Goal: Transaction & Acquisition: Book appointment/travel/reservation

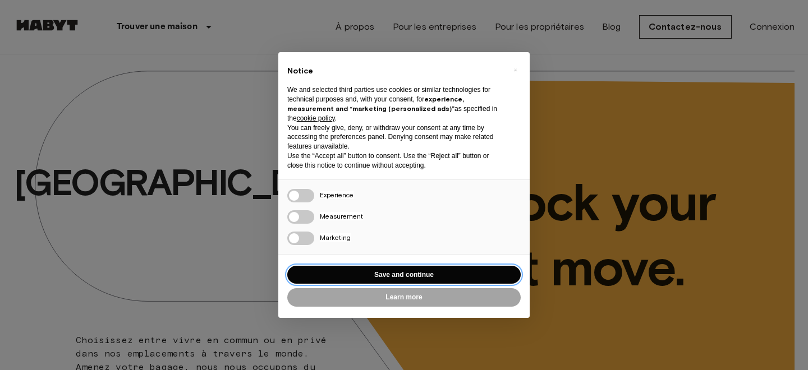
click at [358, 272] on button "Save and continue" at bounding box center [403, 275] width 233 height 19
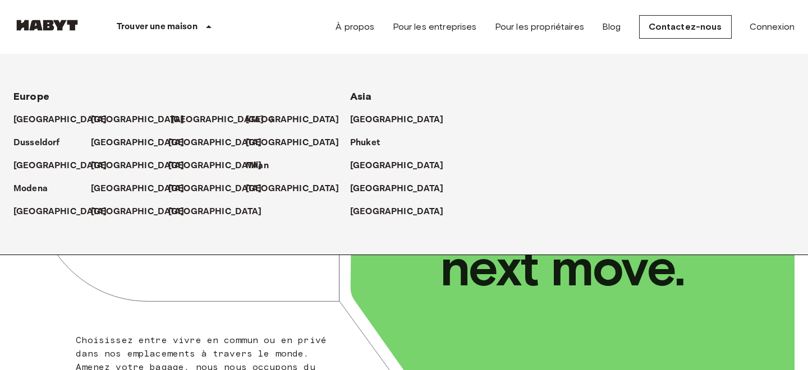
click at [183, 122] on p "[GEOGRAPHIC_DATA]" at bounding box center [218, 119] width 94 height 13
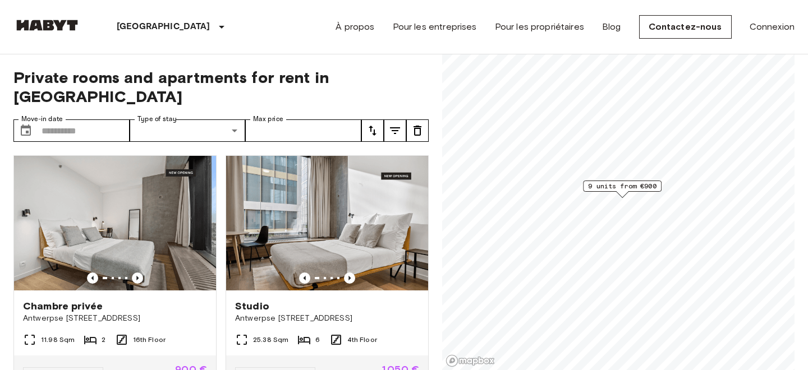
click at [248, 38] on div "Brussels Europe Amsterdam Berlin Brussels Cologne Dusseldorf Frankfurt Graz Ham…" at bounding box center [403, 27] width 781 height 54
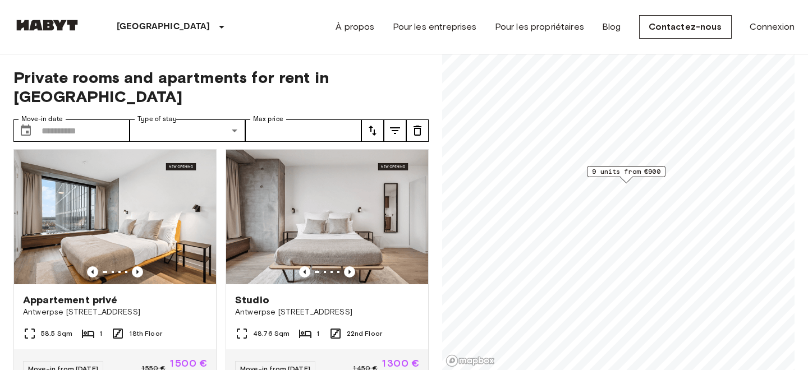
scroll to position [754, 0]
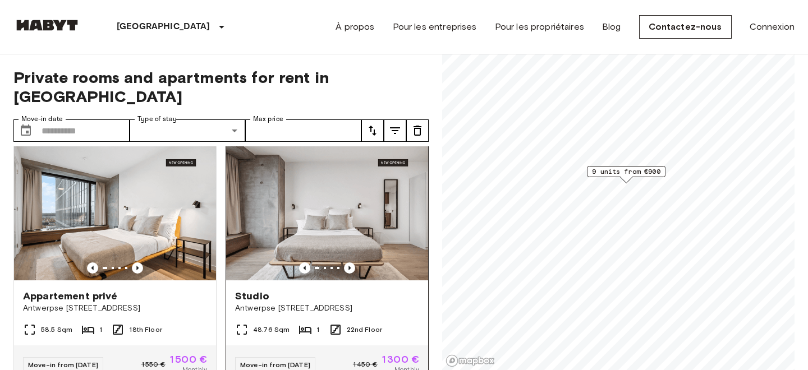
click at [321, 203] on img at bounding box center [327, 213] width 202 height 135
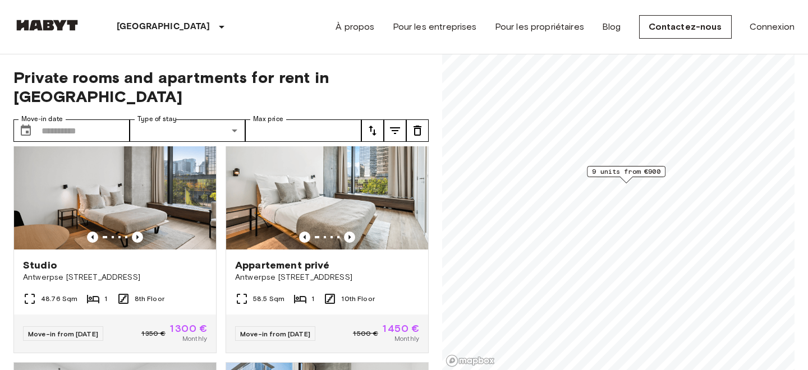
scroll to position [287, 0]
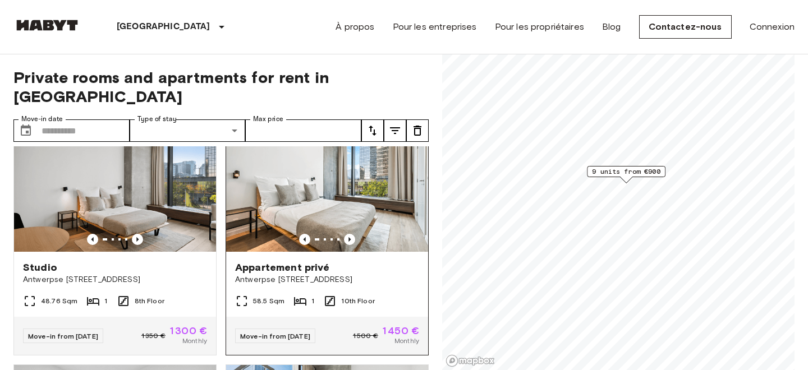
click at [290, 185] on img at bounding box center [327, 184] width 202 height 135
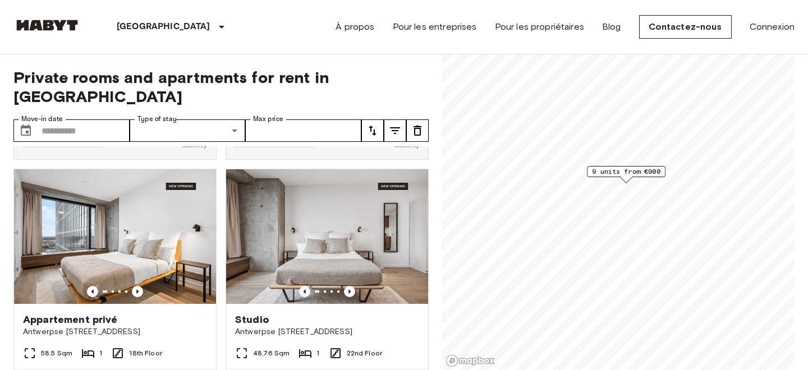
scroll to position [788, 0]
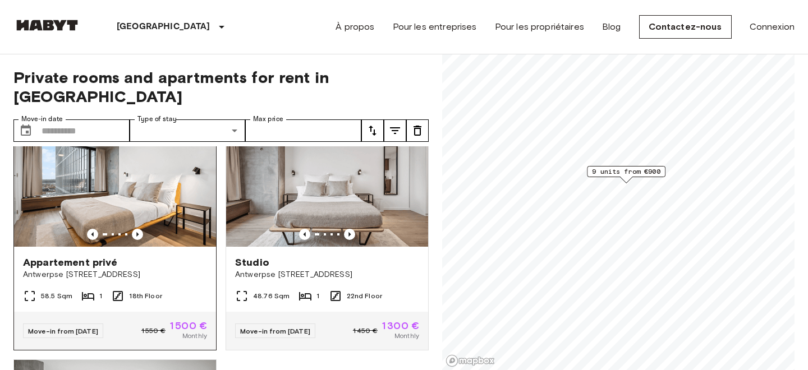
click at [73, 185] on img at bounding box center [115, 179] width 202 height 135
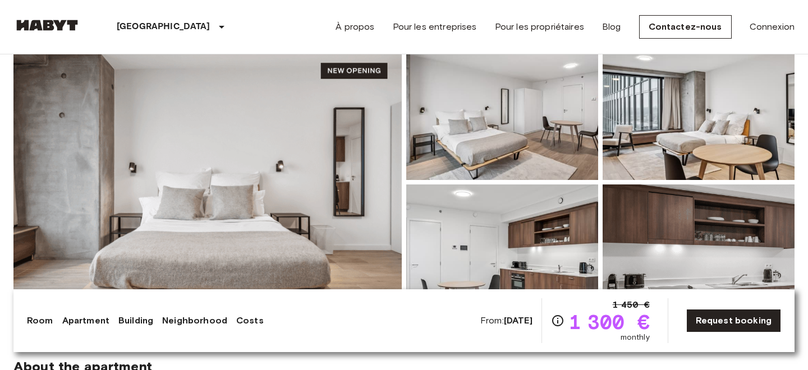
scroll to position [93, 0]
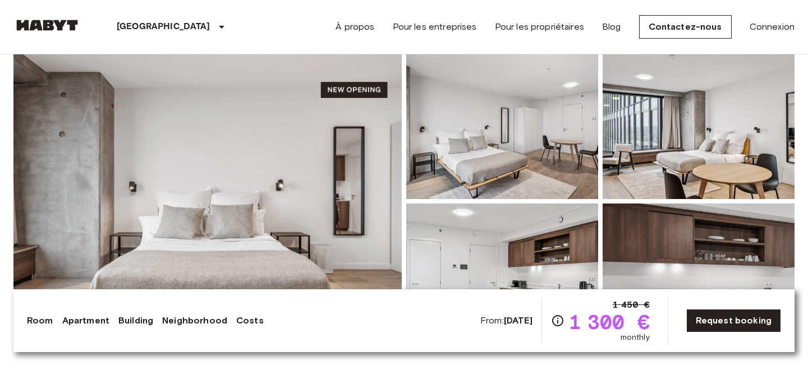
click at [307, 126] on img at bounding box center [207, 201] width 388 height 298
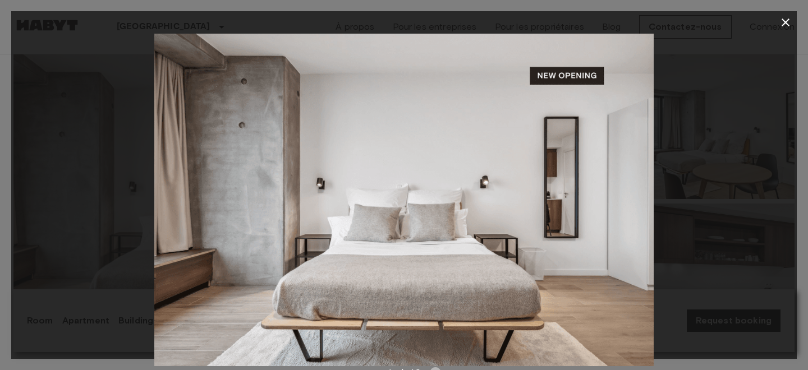
click at [435, 368] on icon "Next image" at bounding box center [435, 372] width 11 height 11
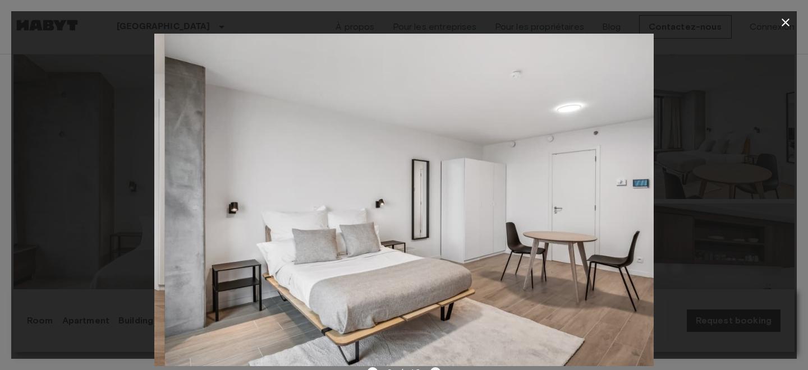
click at [435, 368] on icon "Next image" at bounding box center [435, 372] width 11 height 11
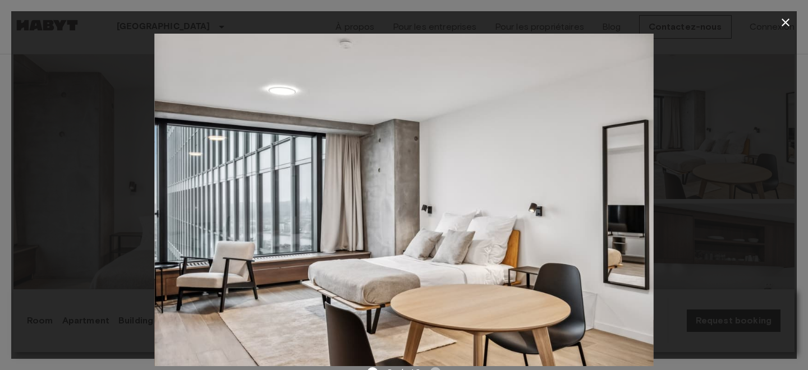
click at [435, 368] on icon "Next image" at bounding box center [435, 372] width 11 height 11
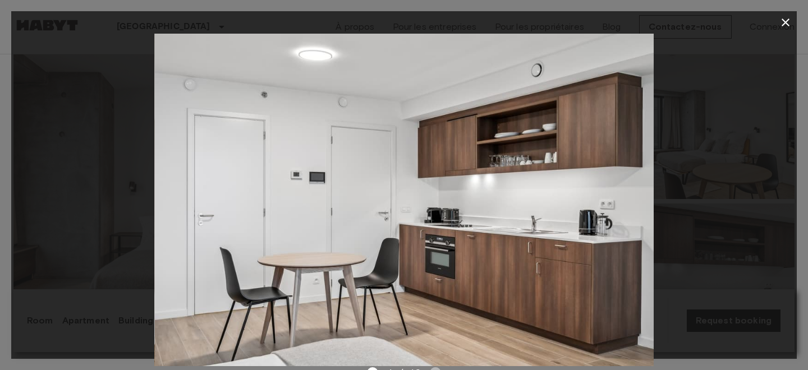
click at [435, 368] on icon "Next image" at bounding box center [435, 372] width 11 height 11
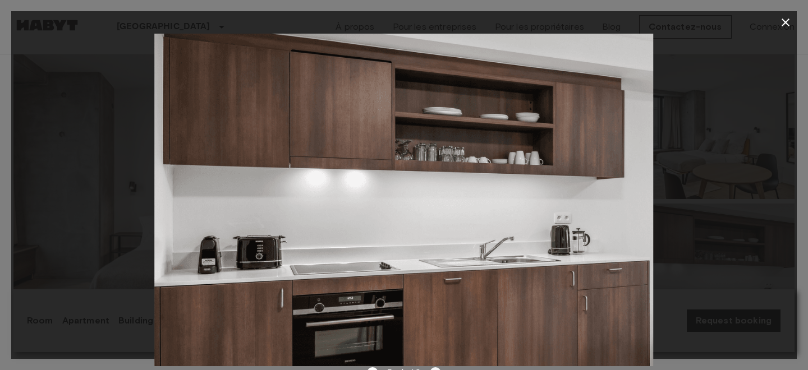
click at [435, 368] on icon "Next image" at bounding box center [435, 372] width 11 height 11
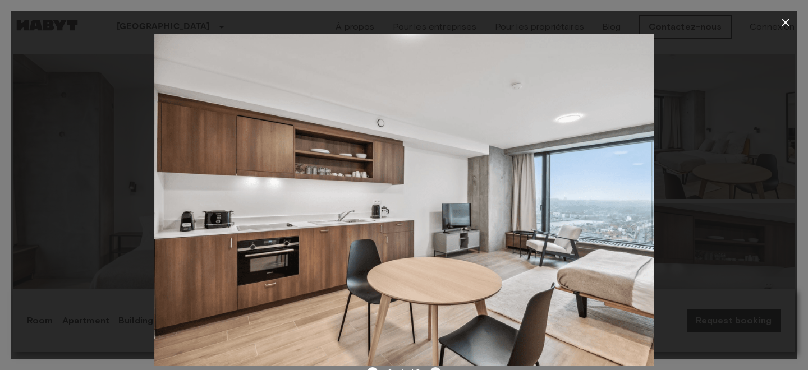
click at [435, 368] on icon "Next image" at bounding box center [435, 372] width 11 height 11
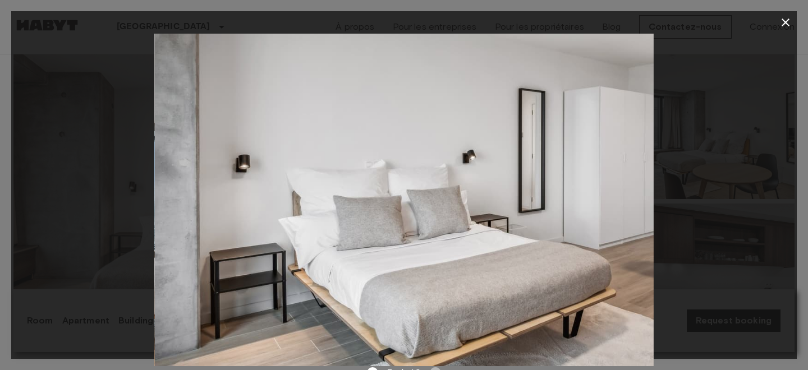
click at [435, 368] on icon "Next image" at bounding box center [435, 372] width 11 height 11
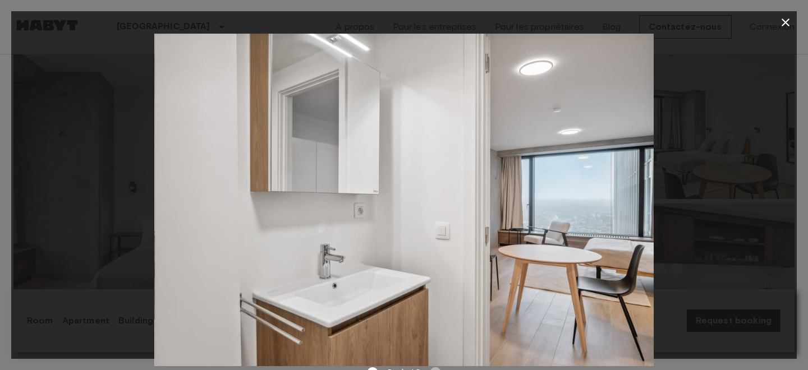
click at [435, 368] on icon "Next image" at bounding box center [435, 372] width 11 height 11
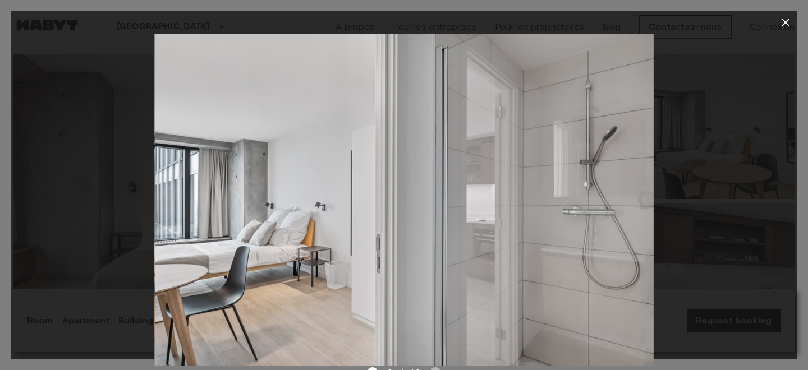
click at [435, 368] on icon "Next image" at bounding box center [435, 372] width 11 height 11
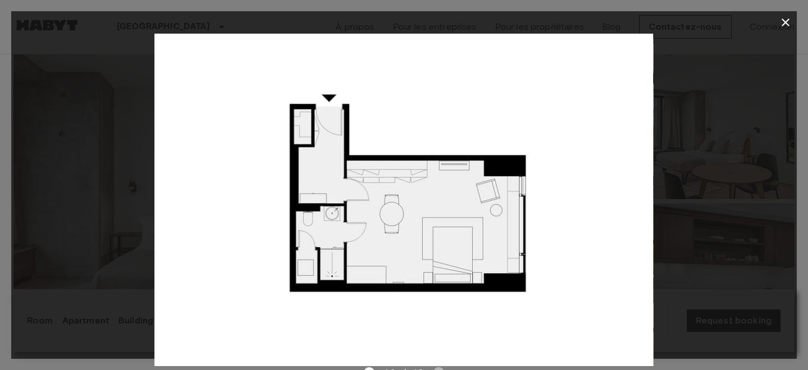
click at [435, 368] on icon "Next image" at bounding box center [438, 372] width 11 height 11
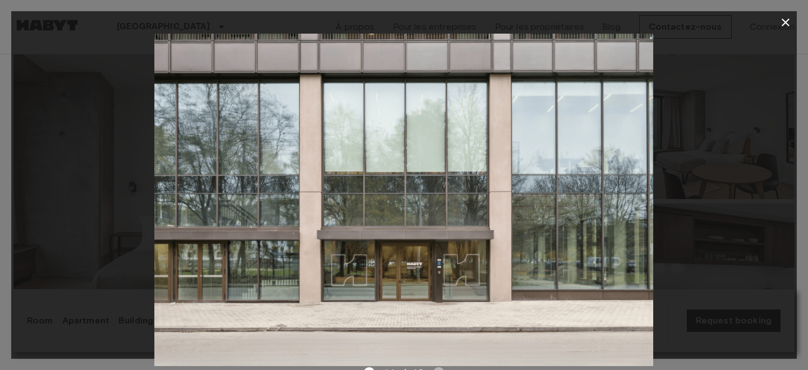
click at [435, 368] on icon "Next image" at bounding box center [438, 372] width 11 height 11
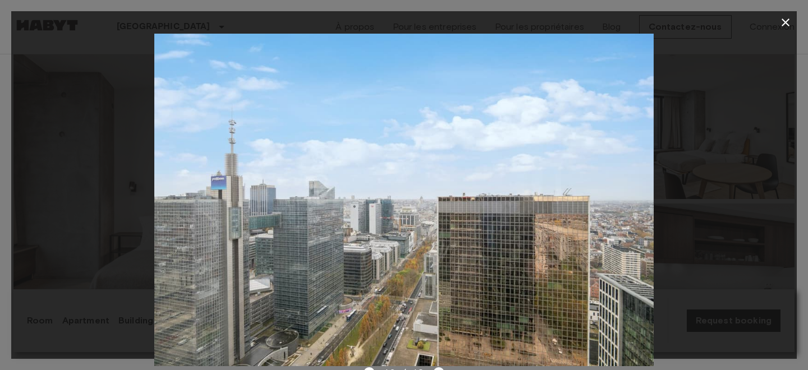
click at [435, 368] on icon "Next image" at bounding box center [438, 372] width 11 height 11
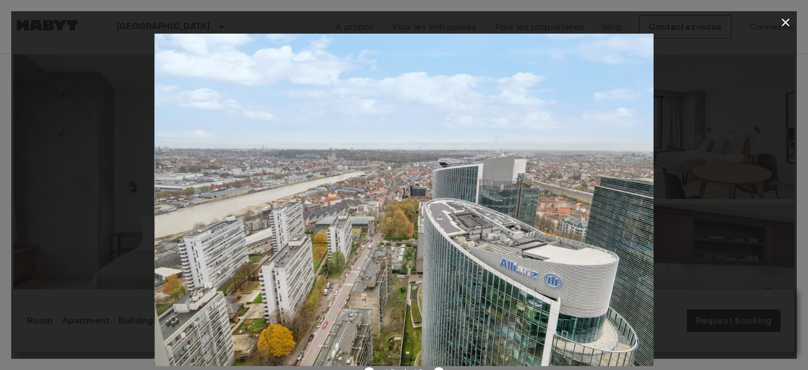
click at [785, 22] on icon "button" at bounding box center [786, 23] width 8 height 8
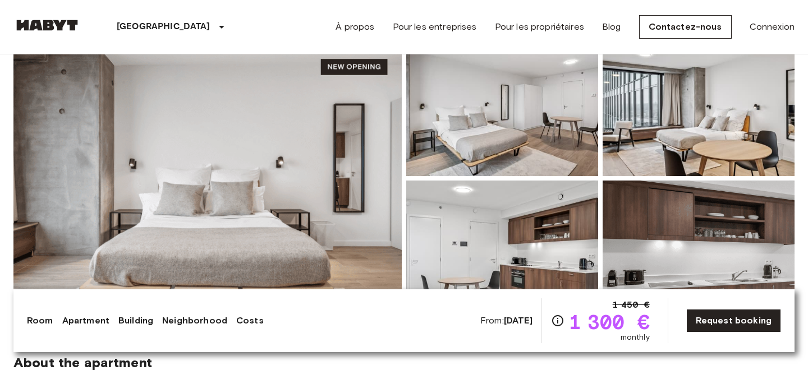
scroll to position [0, 0]
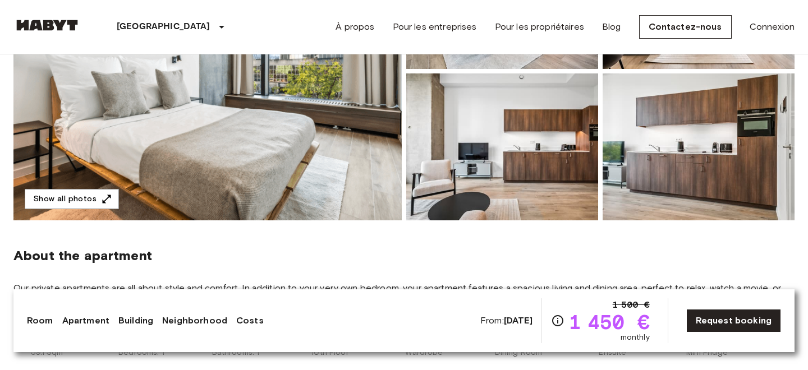
scroll to position [119, 0]
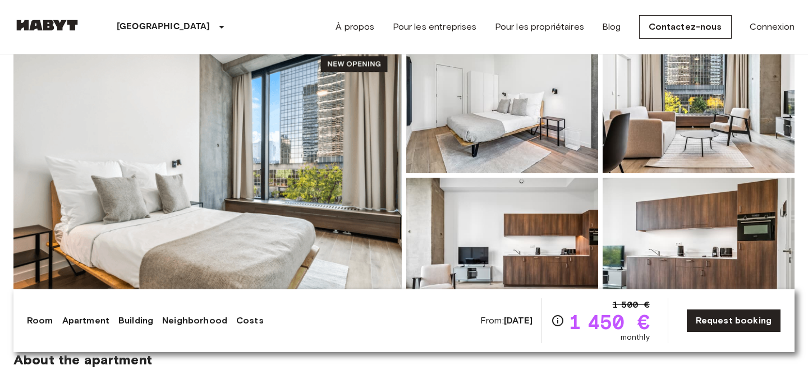
click at [290, 189] on img at bounding box center [207, 175] width 388 height 298
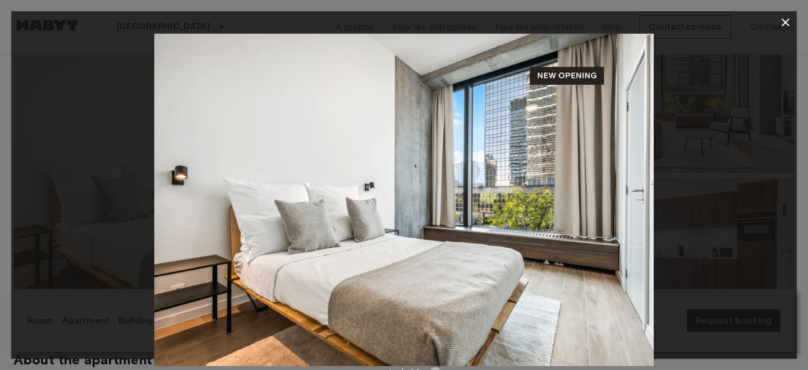
click at [435, 368] on icon "Next image" at bounding box center [435, 372] width 11 height 11
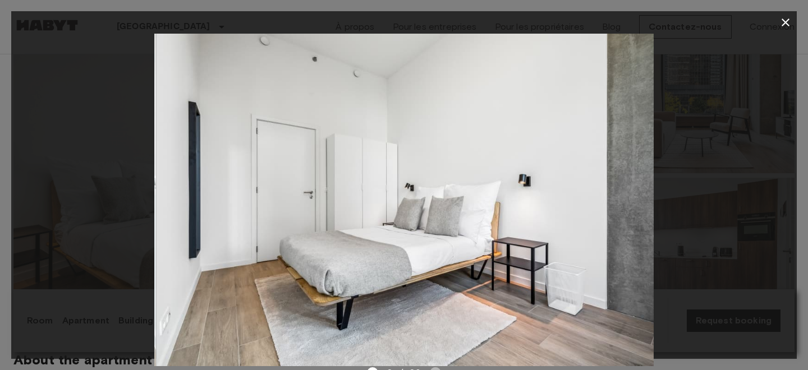
click at [435, 368] on icon "Next image" at bounding box center [435, 372] width 11 height 11
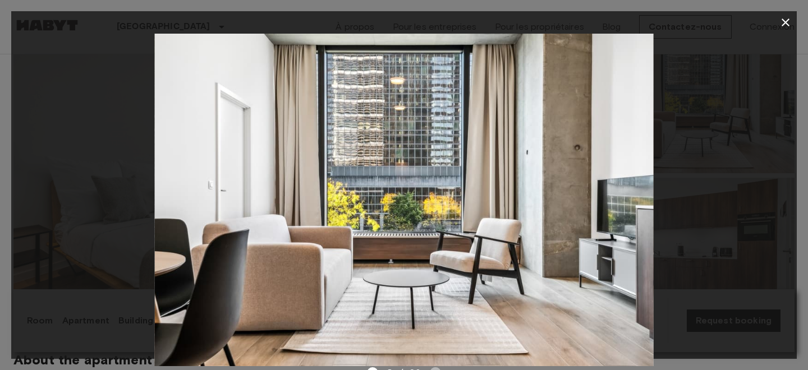
click at [435, 368] on icon "Next image" at bounding box center [435, 372] width 11 height 11
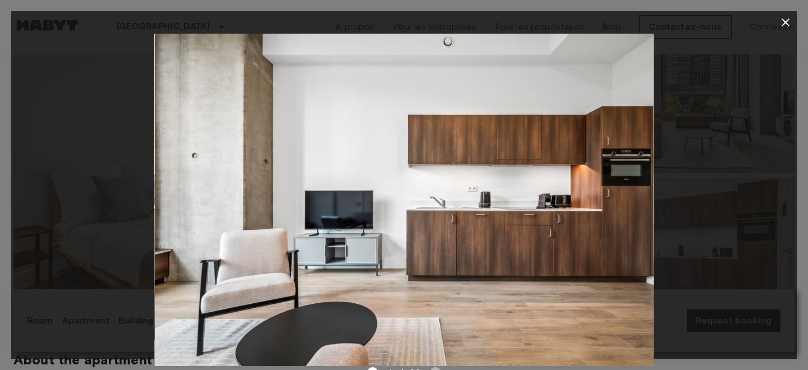
click at [435, 368] on icon "Next image" at bounding box center [435, 372] width 11 height 11
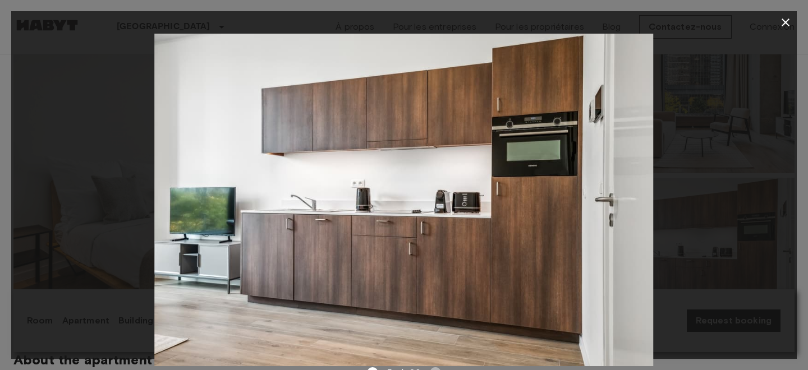
click at [434, 368] on icon "Next image" at bounding box center [435, 372] width 11 height 11
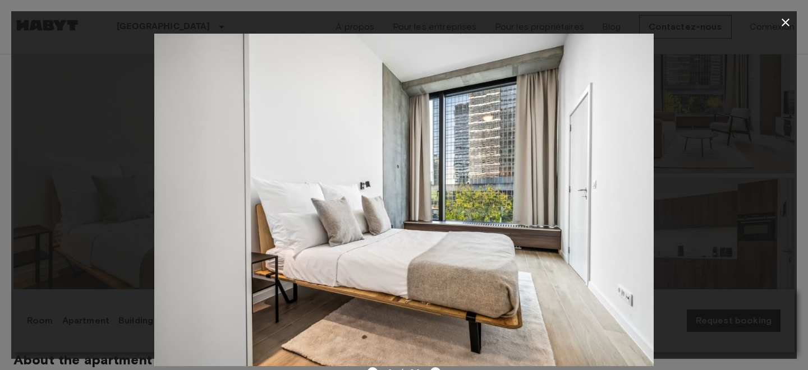
click at [434, 368] on icon "Next image" at bounding box center [435, 372] width 11 height 11
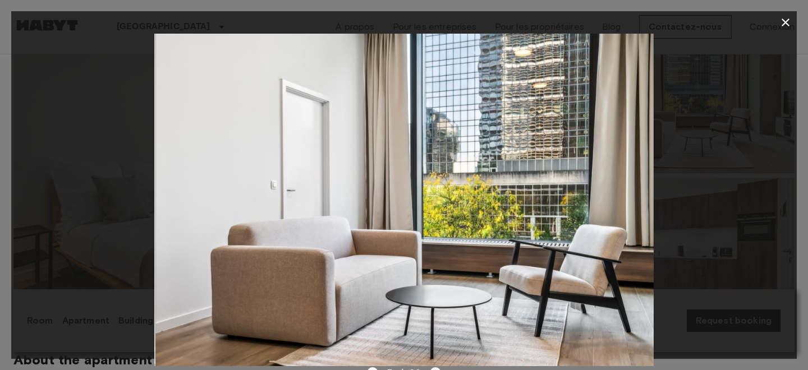
click at [434, 368] on icon "Next image" at bounding box center [435, 372] width 11 height 11
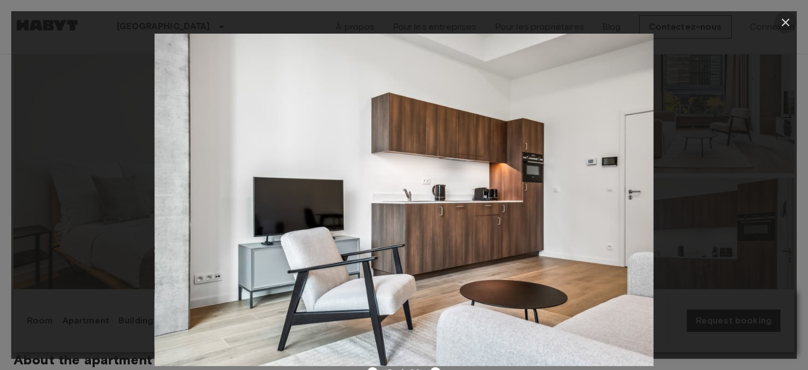
click at [784, 21] on icon "button" at bounding box center [786, 23] width 8 height 8
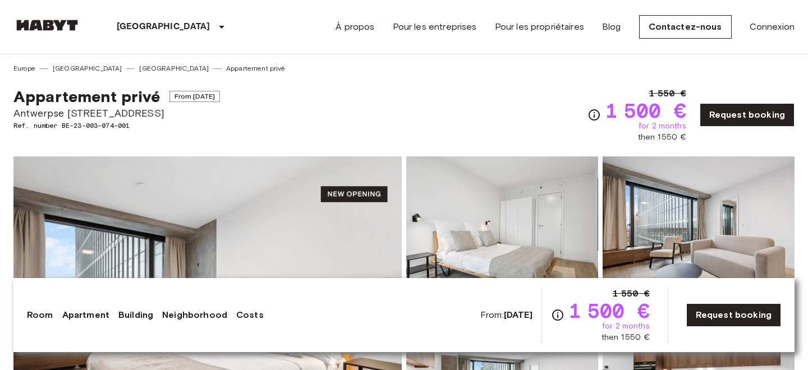
click at [268, 225] on img at bounding box center [207, 306] width 388 height 298
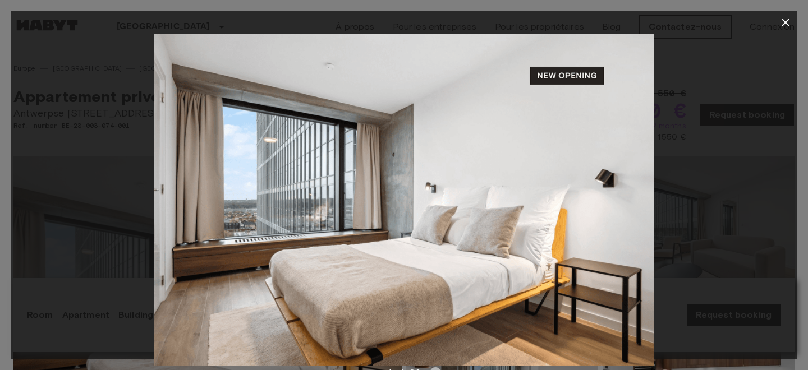
click at [432, 367] on icon "Next image" at bounding box center [435, 372] width 11 height 11
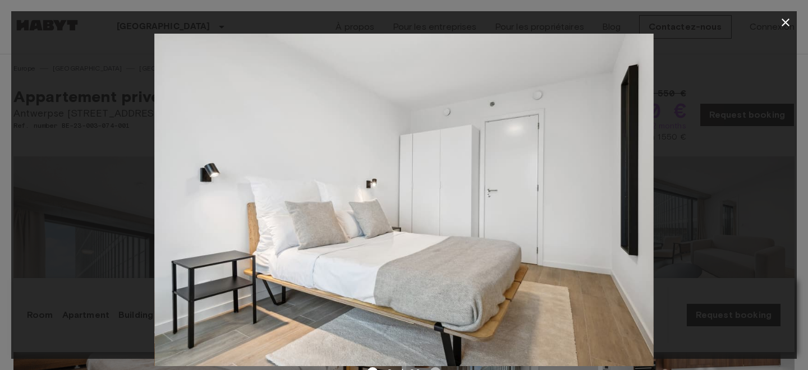
click at [434, 367] on icon "Next image" at bounding box center [435, 372] width 11 height 11
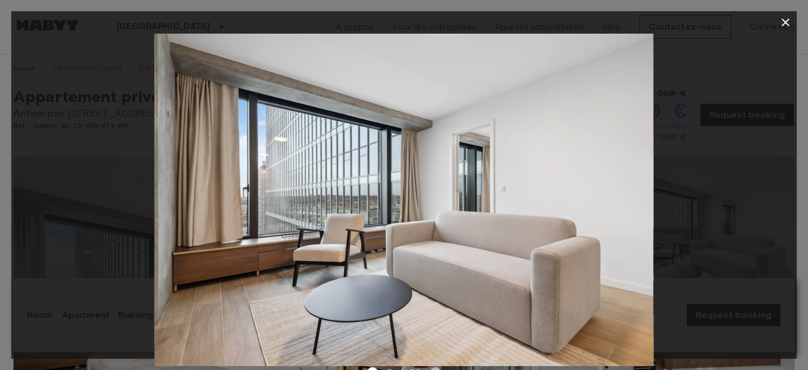
click at [434, 367] on icon "Next image" at bounding box center [435, 372] width 11 height 11
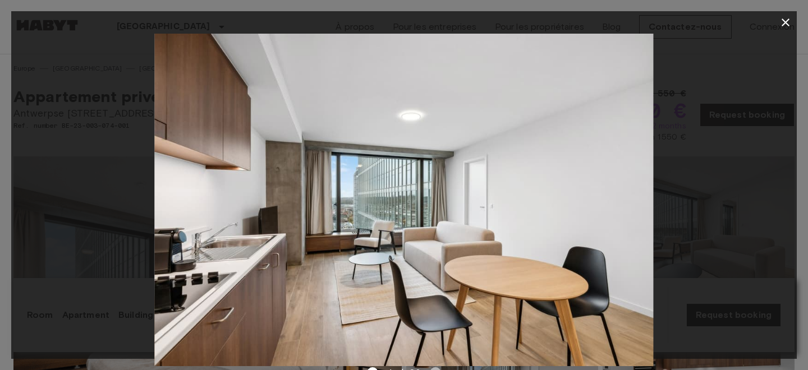
click at [434, 367] on icon "Next image" at bounding box center [435, 372] width 11 height 11
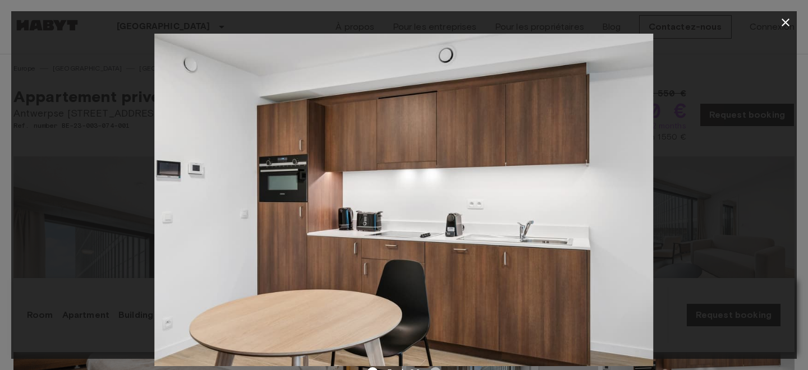
click at [434, 367] on icon "Next image" at bounding box center [435, 372] width 11 height 11
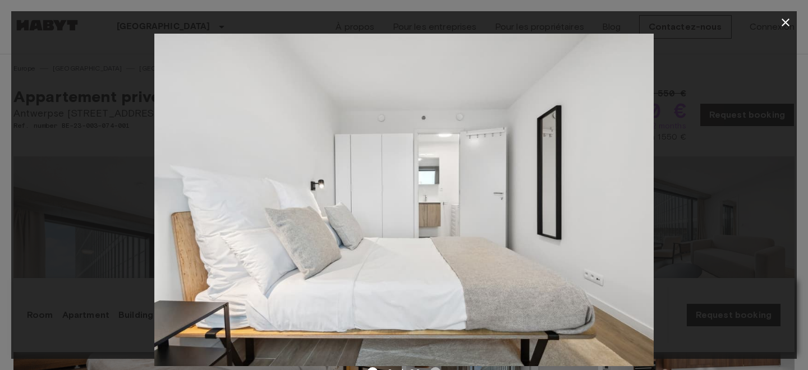
click at [434, 367] on icon "Next image" at bounding box center [435, 372] width 11 height 11
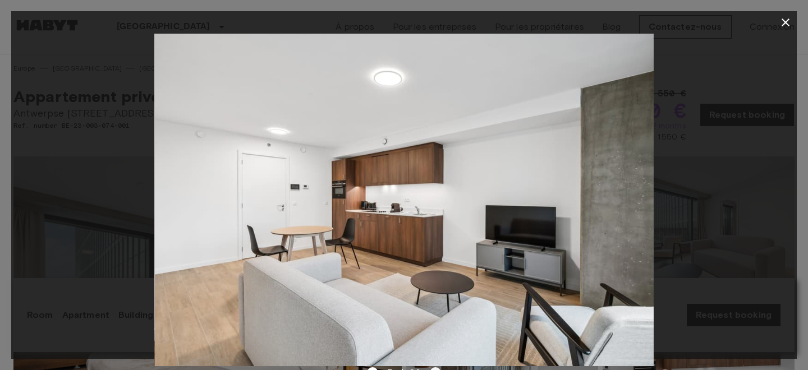
click at [434, 367] on icon "Next image" at bounding box center [435, 372] width 11 height 11
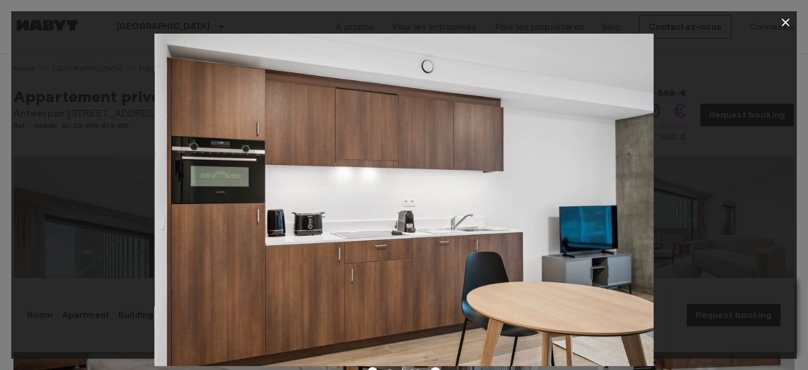
click at [434, 367] on icon "Next image" at bounding box center [435, 372] width 11 height 11
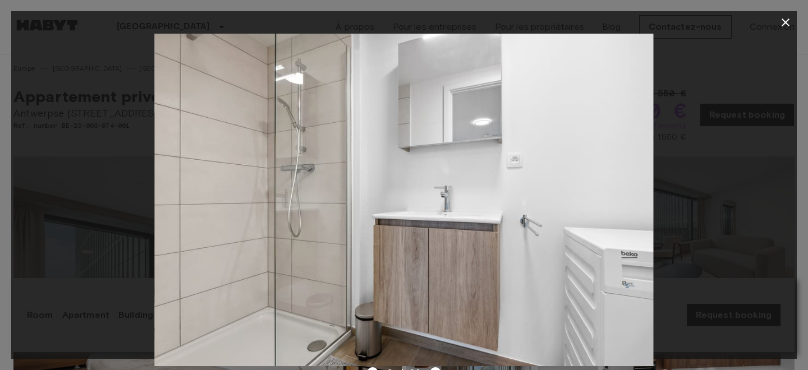
click at [628, 289] on img at bounding box center [403, 200] width 499 height 333
click at [435, 367] on icon "Next image" at bounding box center [435, 372] width 11 height 11
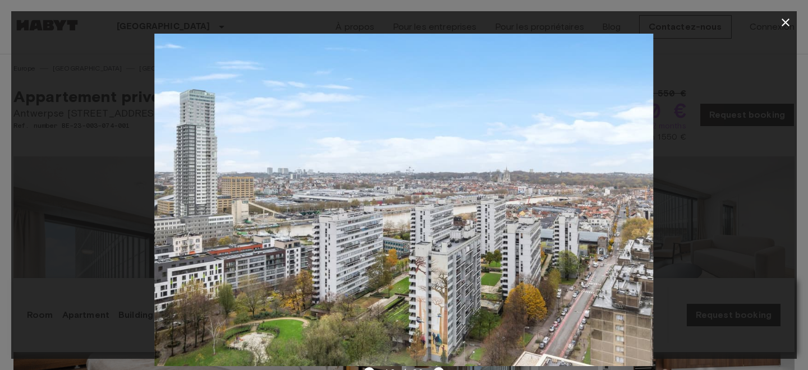
click at [435, 367] on icon "Next image" at bounding box center [438, 372] width 11 height 11
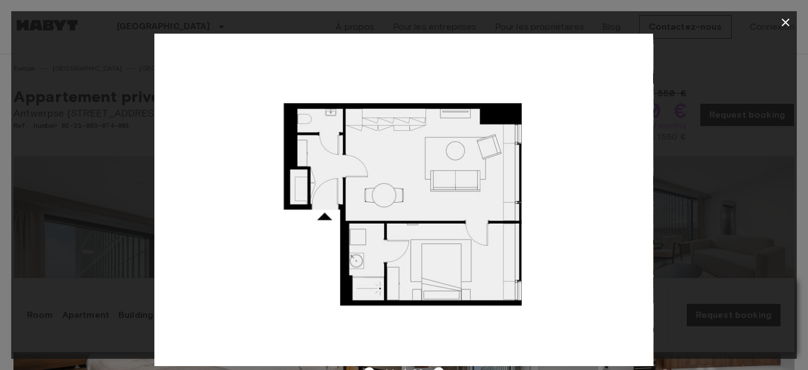
click at [435, 367] on icon "Next image" at bounding box center [438, 372] width 11 height 11
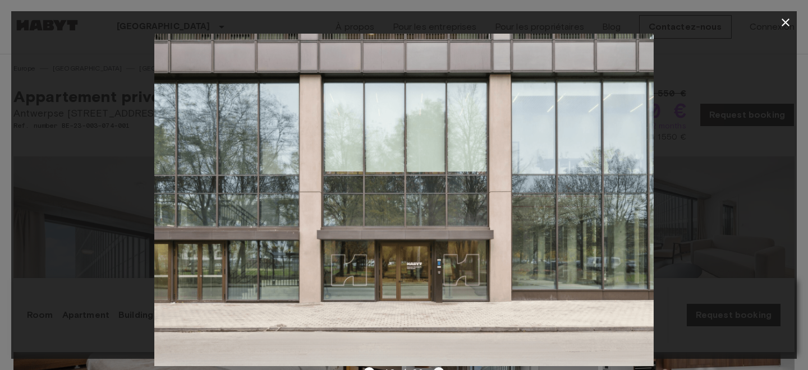
click at [437, 367] on icon "Next image" at bounding box center [438, 372] width 11 height 11
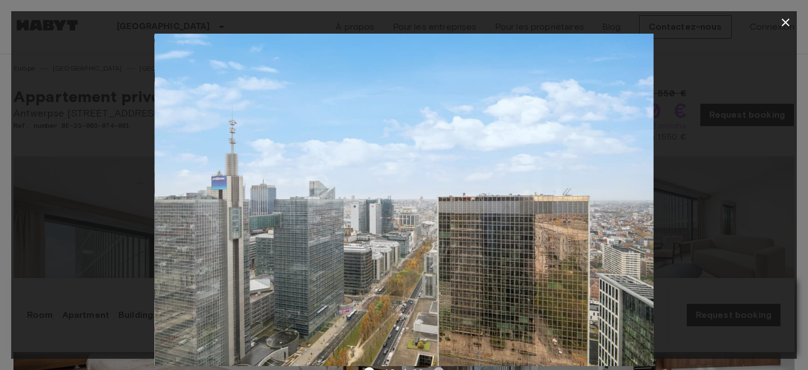
click at [437, 367] on icon "Next image" at bounding box center [438, 372] width 11 height 11
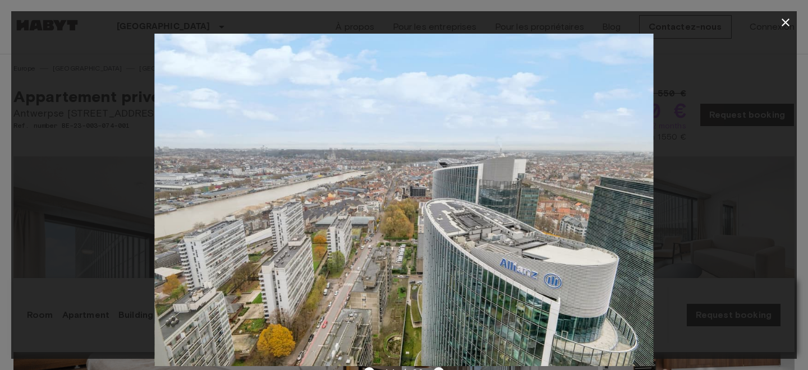
click at [437, 367] on icon "Next image" at bounding box center [438, 372] width 11 height 11
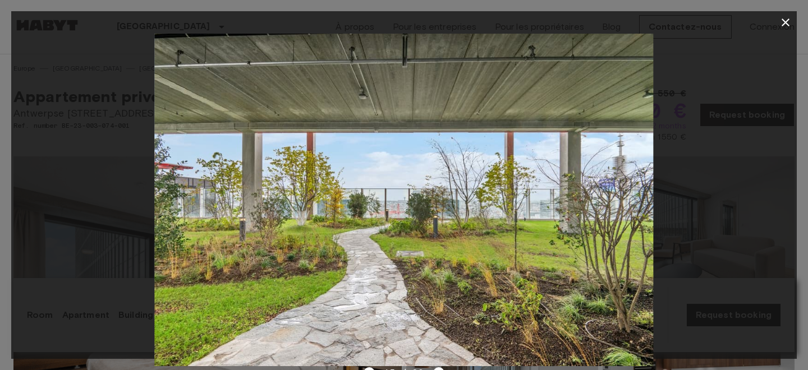
click at [787, 22] on icon "button" at bounding box center [785, 22] width 13 height 13
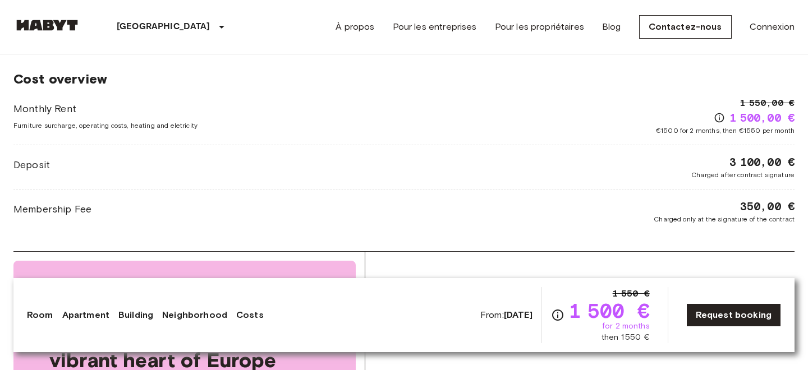
scroll to position [1444, 0]
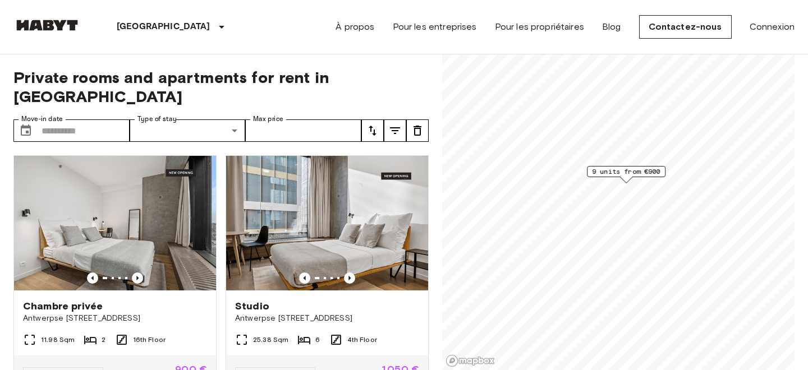
scroll to position [788, 0]
